Goal: Check status

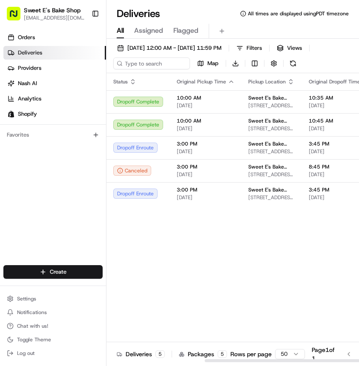
scroll to position [0, 156]
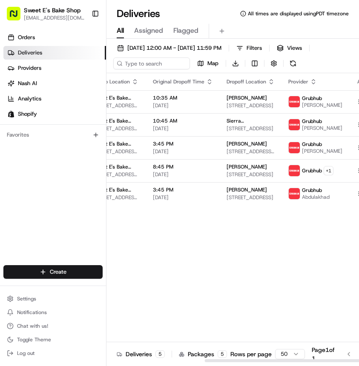
click at [153, 235] on div "Status Original Pickup Time Pickup Location Original Dropoff Time Dropoff Locat…" at bounding box center [166, 217] width 430 height 289
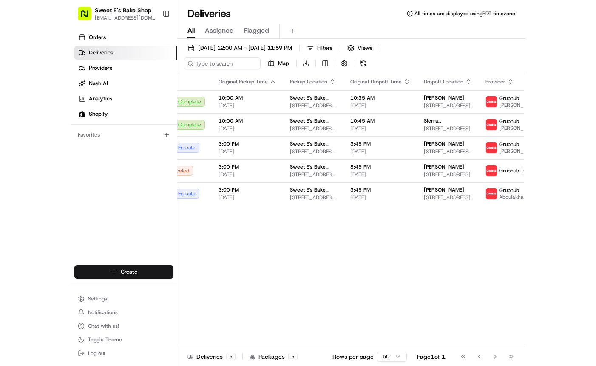
scroll to position [0, 0]
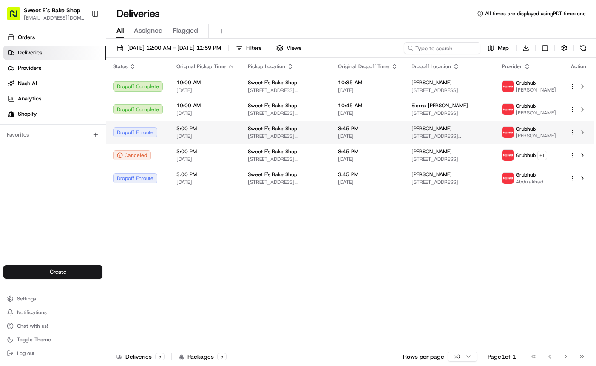
click at [147, 134] on div "Dropoff Enroute" at bounding box center [138, 132] width 50 height 10
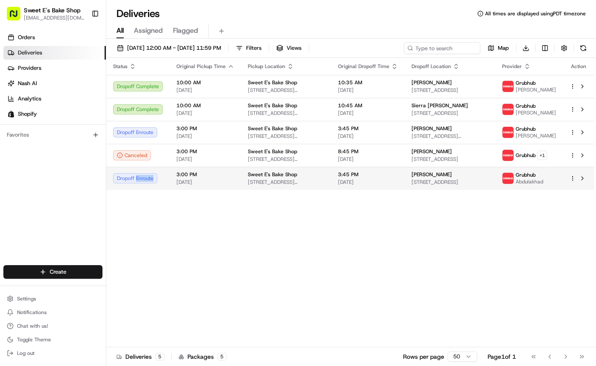
click at [144, 181] on div "Dropoff Enroute" at bounding box center [138, 178] width 50 height 10
click at [229, 211] on div "Status Original Pickup Time Pickup Location Original Dropoff Time Dropoff Locat…" at bounding box center [350, 202] width 488 height 289
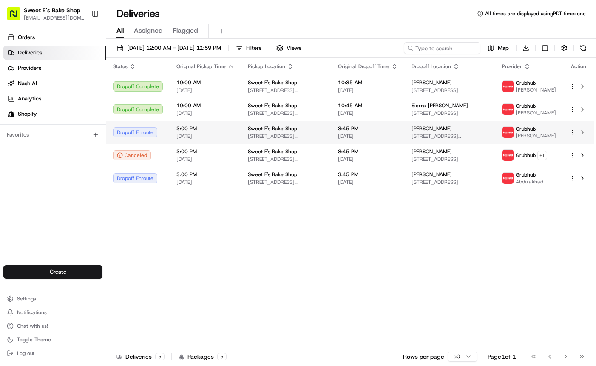
click at [234, 138] on td "3:00 PM [DATE]" at bounding box center [205, 132] width 71 height 23
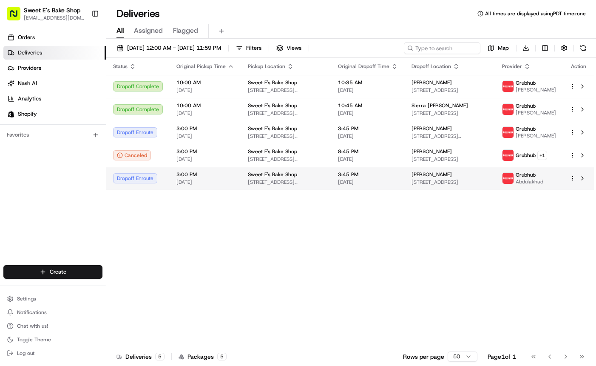
click at [225, 180] on span "[DATE]" at bounding box center [206, 182] width 58 height 7
click at [288, 176] on span "Sweet E's Bake Shop" at bounding box center [272, 174] width 49 height 7
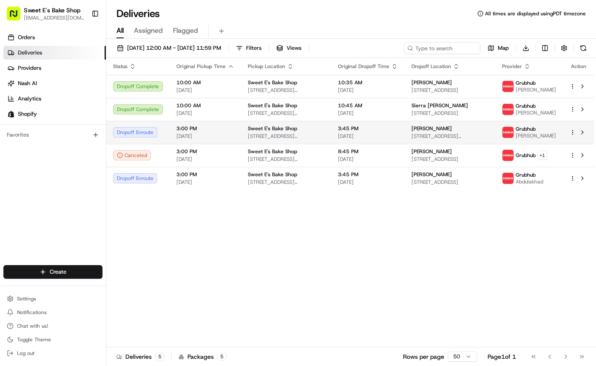
click at [226, 138] on span "[DATE]" at bounding box center [206, 136] width 58 height 7
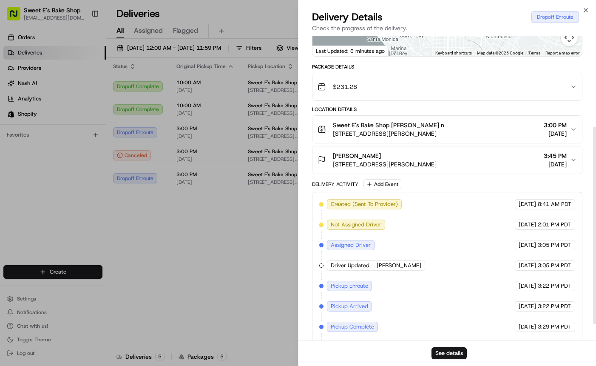
scroll to position [165, 0]
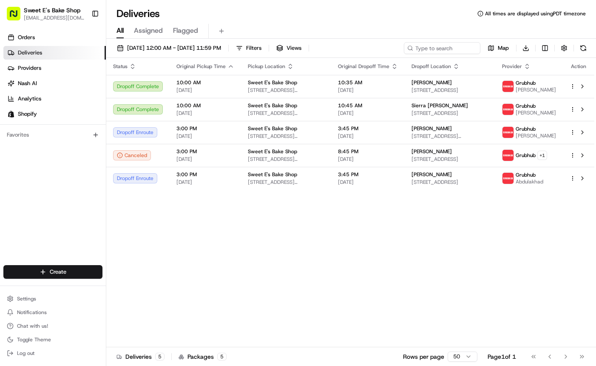
drag, startPoint x: 243, startPoint y: 216, endPoint x: 212, endPoint y: 208, distance: 32.2
